Goal: Navigation & Orientation: Find specific page/section

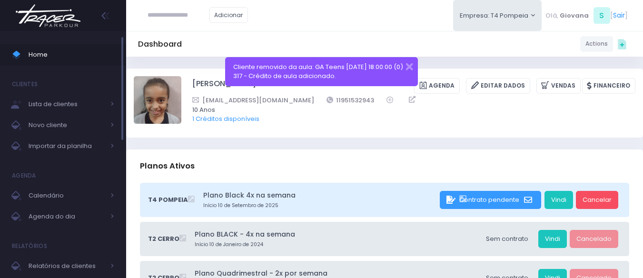
click at [79, 56] on span "Home" at bounding box center [72, 55] width 86 height 12
click at [61, 50] on span "Home" at bounding box center [72, 55] width 86 height 12
drag, startPoint x: 65, startPoint y: 53, endPoint x: 73, endPoint y: 53, distance: 8.1
click at [65, 53] on span "Home" at bounding box center [72, 55] width 86 height 12
click at [410, 66] on button "button" at bounding box center [403, 65] width 19 height 11
